Goal: Book appointment/travel/reservation

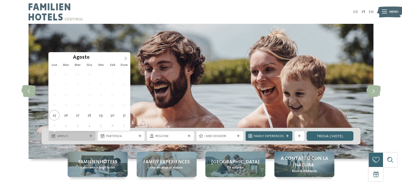
click at [53, 136] on icon at bounding box center [54, 136] width 4 height 4
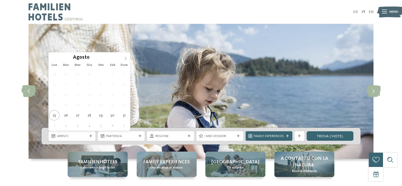
click at [127, 56] on span at bounding box center [125, 56] width 9 height 9
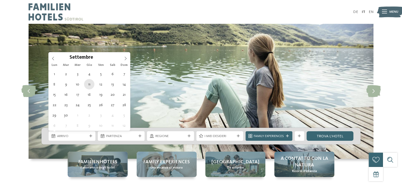
type div "[DATE]"
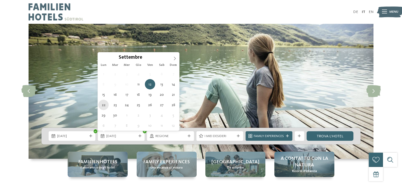
type div "[DATE]"
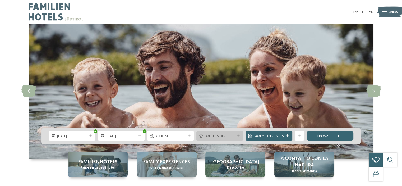
click at [238, 136] on icon at bounding box center [238, 136] width 3 height 3
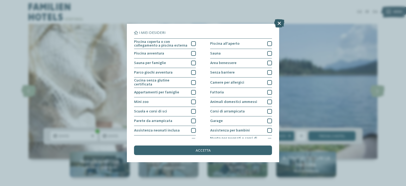
click at [280, 22] on icon at bounding box center [279, 23] width 10 height 8
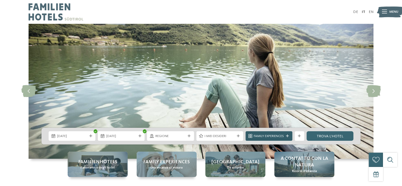
click at [288, 135] on icon at bounding box center [287, 136] width 3 height 3
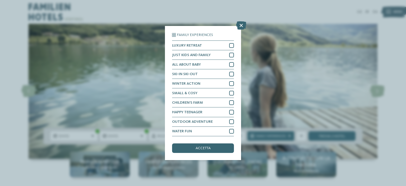
click at [240, 21] on div "Family Experiences LUXURY RETREAT JUST KIDS AND FAMILY" at bounding box center [203, 93] width 406 height 186
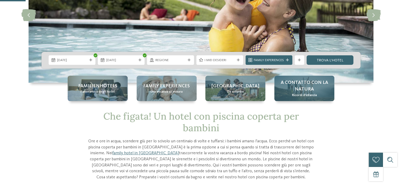
scroll to position [79, 0]
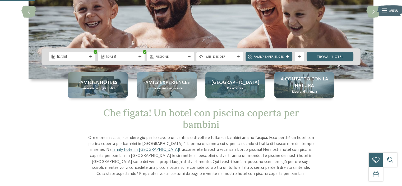
click at [252, 88] on div "Alto Adige Da scoprire" at bounding box center [236, 84] width 60 height 25
click at [231, 78] on div "Alto Adige Da scoprire" at bounding box center [236, 84] width 60 height 25
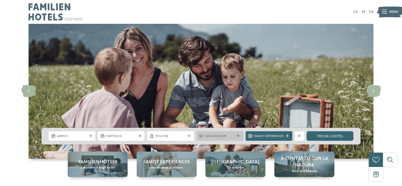
click at [238, 135] on icon at bounding box center [238, 136] width 3 height 3
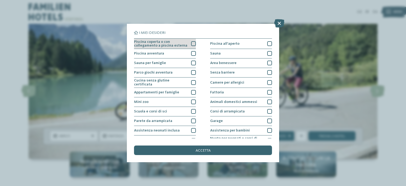
click at [189, 42] on div "Piscina coperta o con collegamento a piscina esterna" at bounding box center [165, 44] width 62 height 10
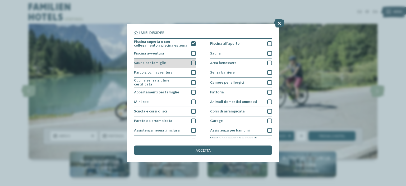
click at [192, 63] on div at bounding box center [193, 63] width 5 height 5
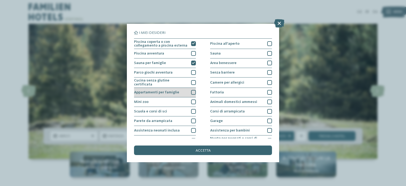
click at [193, 91] on div at bounding box center [193, 92] width 5 height 5
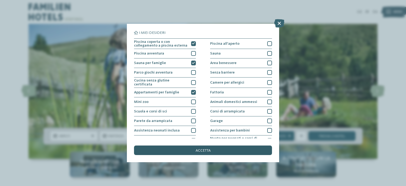
click at [206, 150] on span "accetta" at bounding box center [203, 151] width 15 height 4
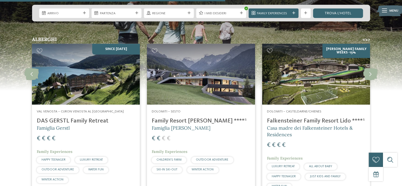
scroll to position [714, 0]
